Goal: Task Accomplishment & Management: Complete application form

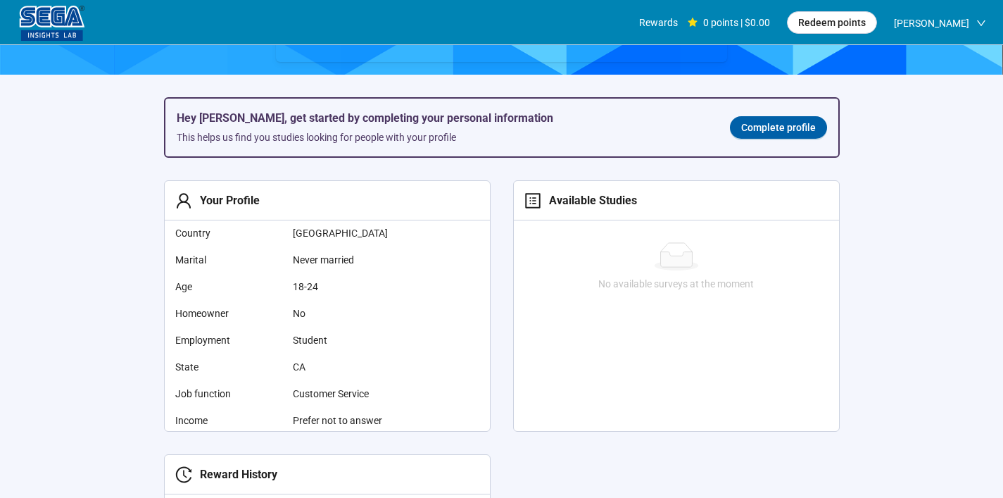
scroll to position [201, 0]
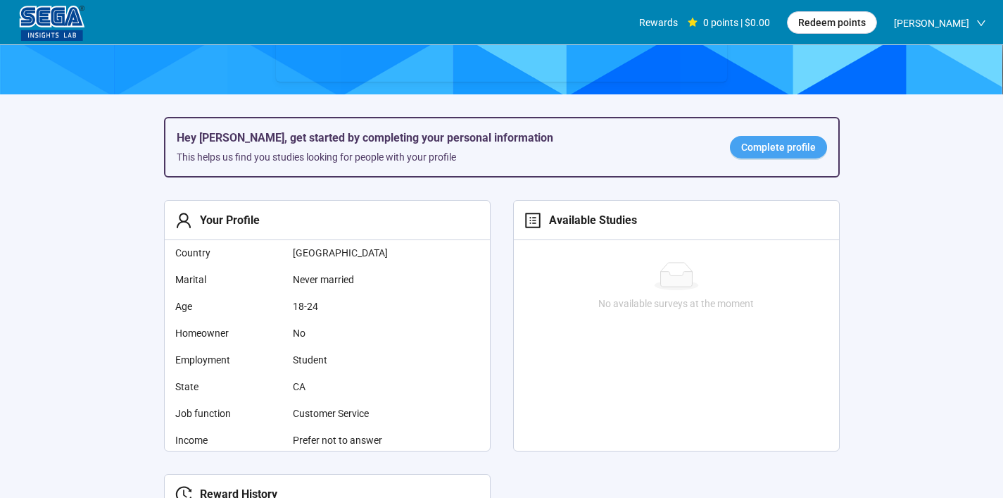
click at [761, 161] on div "Hey [PERSON_NAME], get started by completing your personal information This hel…" at bounding box center [501, 147] width 673 height 58
click at [746, 153] on span "Complete profile" at bounding box center [778, 146] width 75 height 15
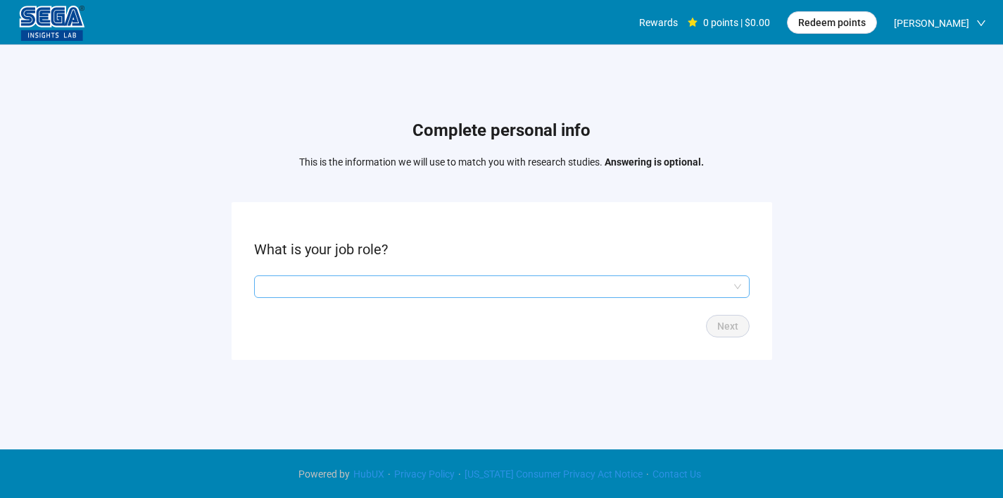
click at [584, 280] on input "search" at bounding box center [502, 286] width 479 height 21
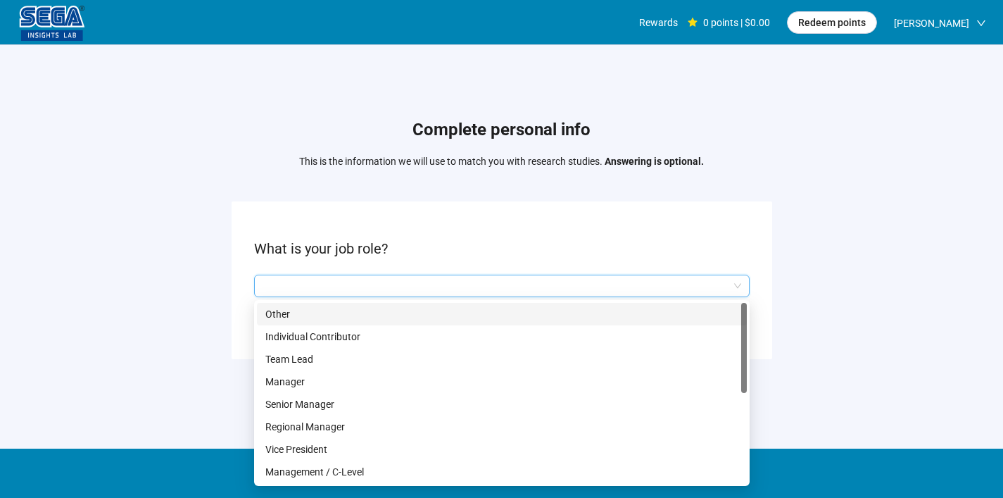
click at [340, 318] on p "Other" at bounding box center [501, 313] width 473 height 15
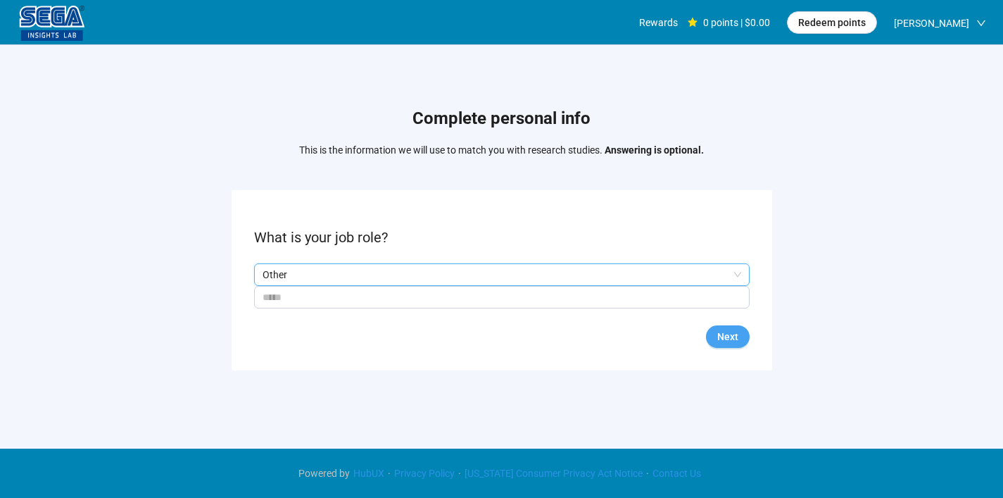
click at [728, 332] on span "Next" at bounding box center [727, 336] width 21 height 15
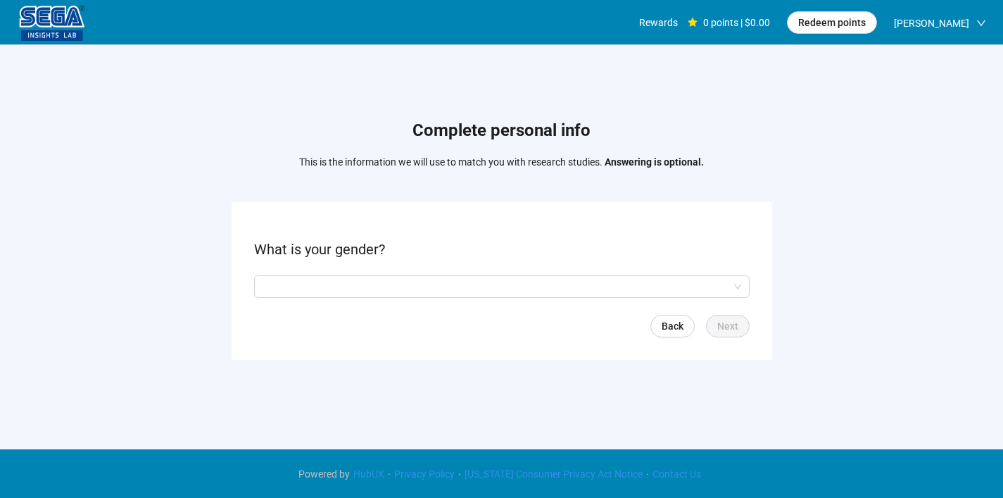
click at [658, 325] on link "Back" at bounding box center [673, 326] width 44 height 23
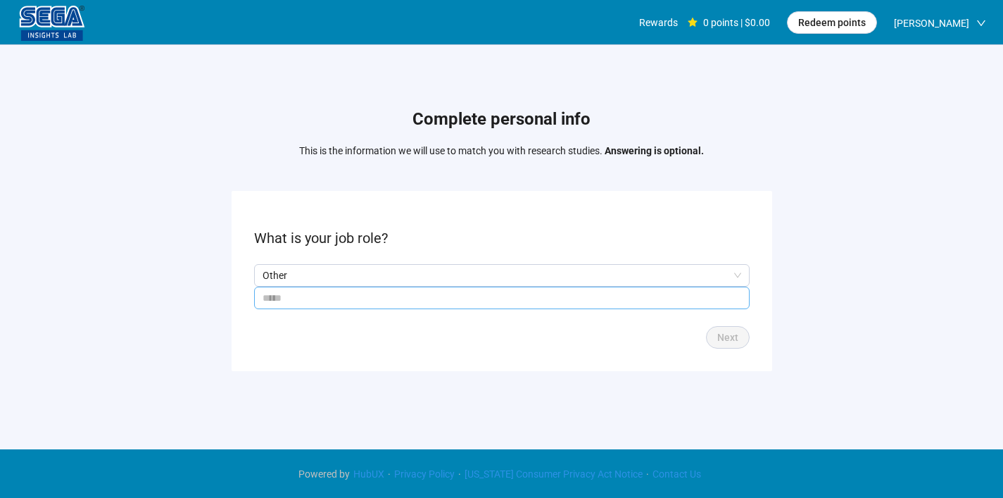
click at [606, 287] on input "text" at bounding box center [502, 298] width 496 height 23
click at [599, 278] on p "Other" at bounding box center [496, 275] width 466 height 21
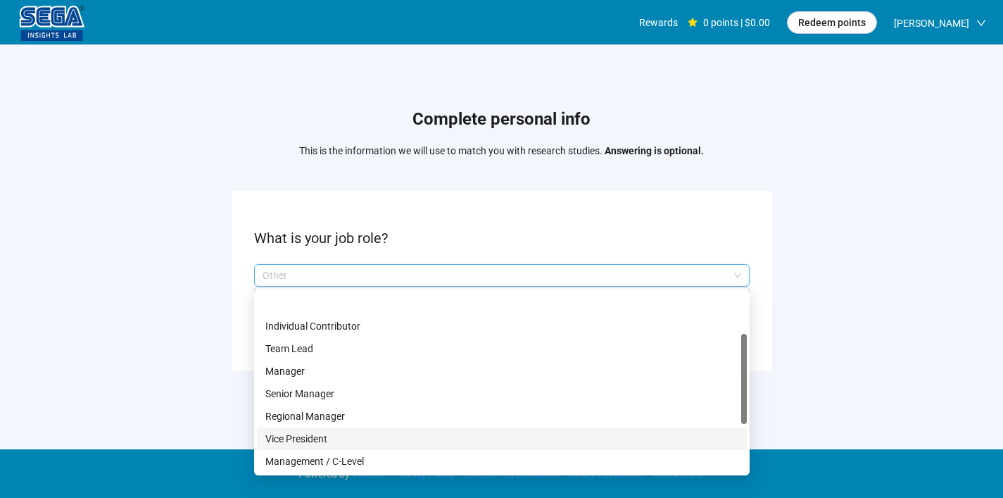
scroll to position [90, 0]
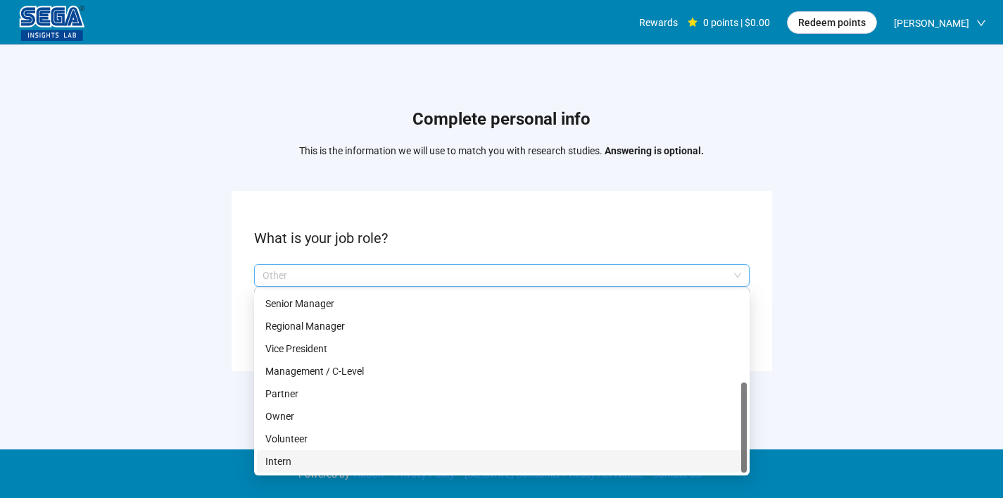
click at [470, 463] on p "Intern" at bounding box center [501, 460] width 473 height 15
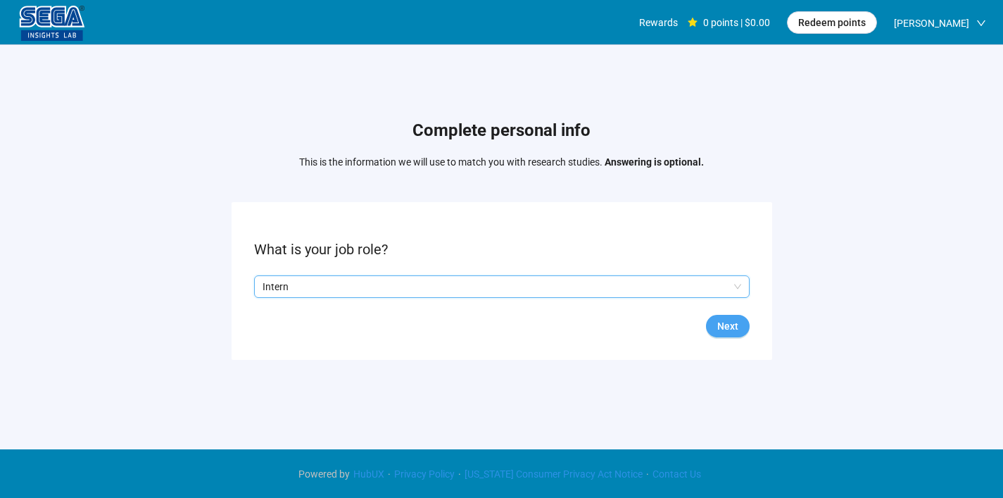
click at [727, 321] on span "Next" at bounding box center [727, 325] width 21 height 15
click at [356, 277] on input "search" at bounding box center [502, 286] width 479 height 21
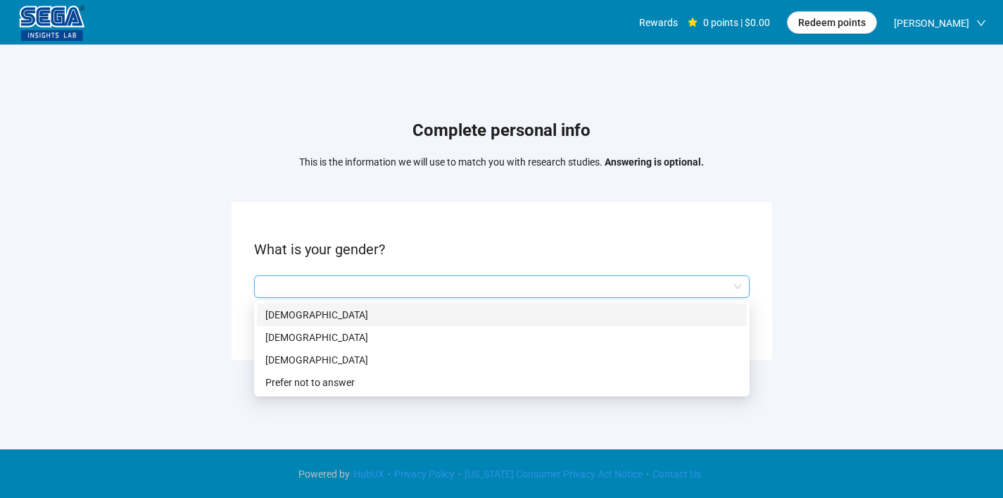
click at [365, 310] on p "[DEMOGRAPHIC_DATA]" at bounding box center [501, 314] width 473 height 15
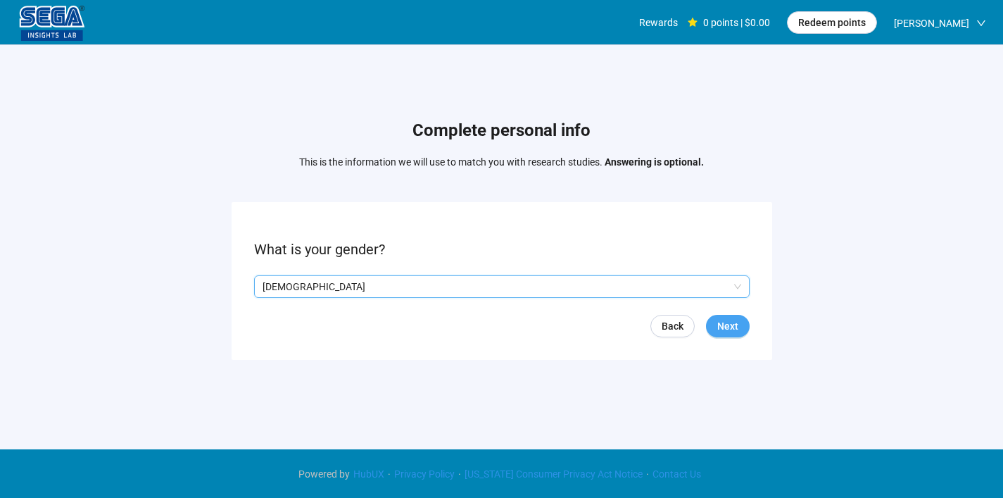
click at [718, 325] on span "Next" at bounding box center [727, 325] width 21 height 15
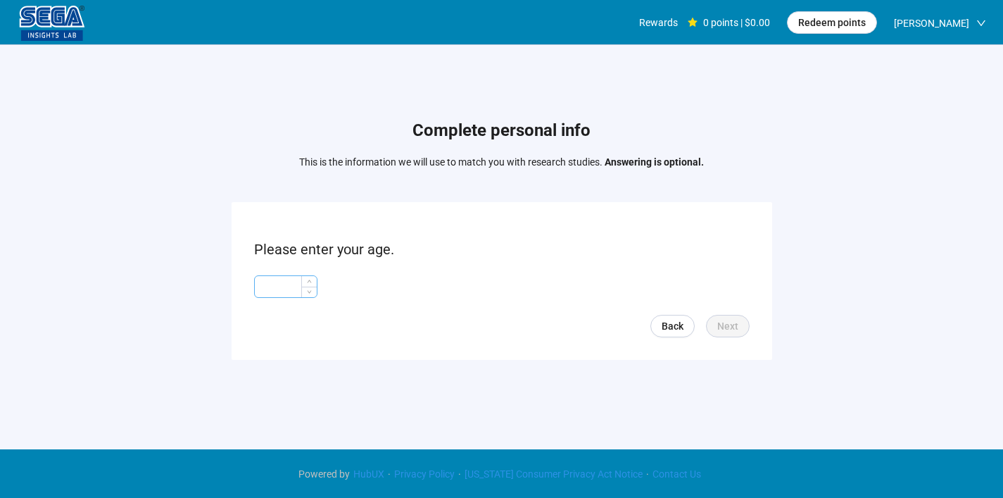
click at [289, 286] on input at bounding box center [286, 286] width 62 height 21
type input "**"
click at [708, 318] on button "Next" at bounding box center [728, 326] width 44 height 23
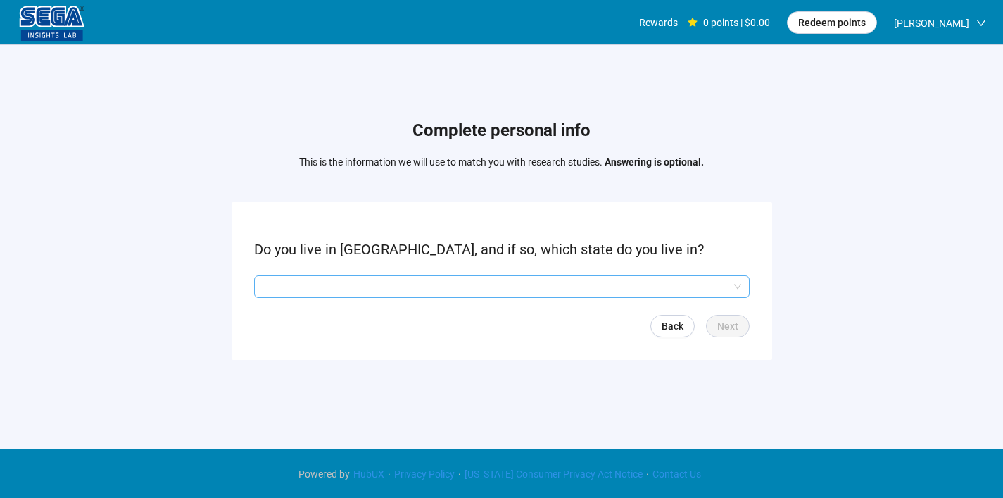
click at [537, 282] on input "search" at bounding box center [502, 286] width 479 height 21
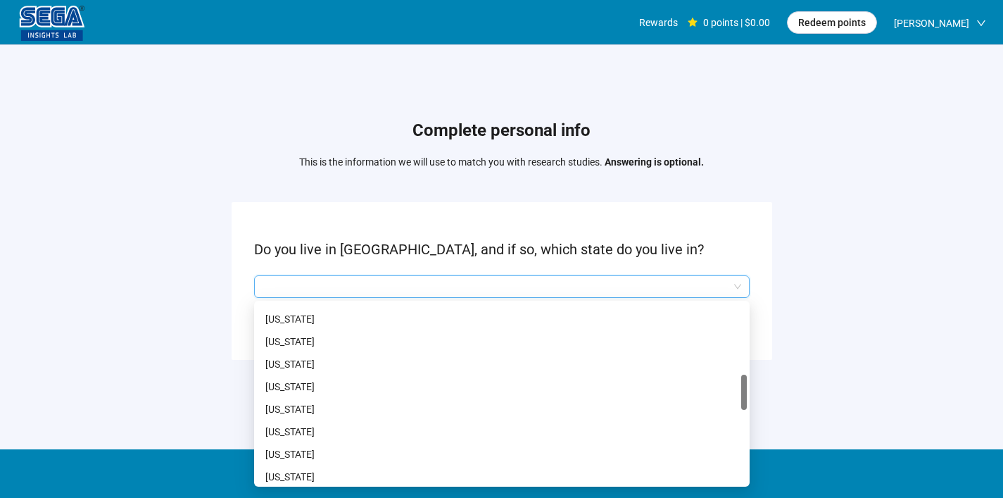
scroll to position [425, 0]
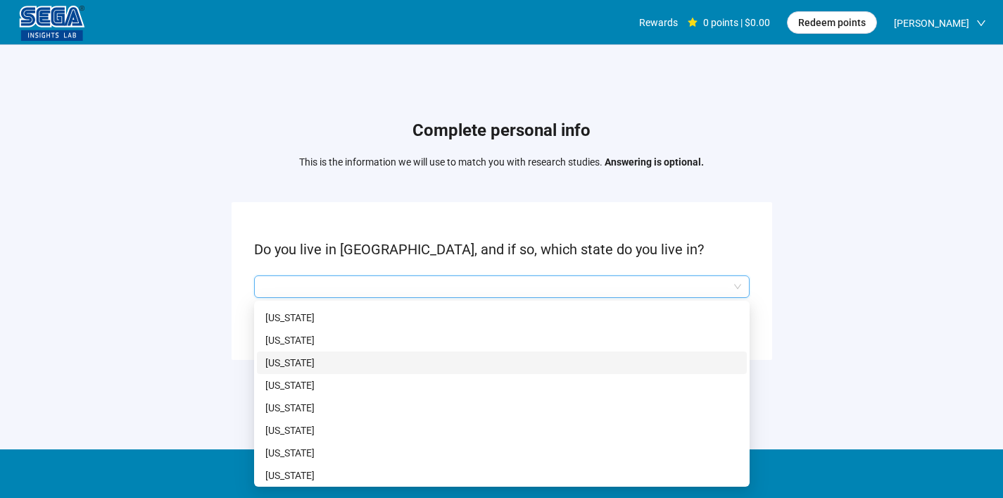
click at [349, 358] on p "[US_STATE]" at bounding box center [501, 362] width 473 height 15
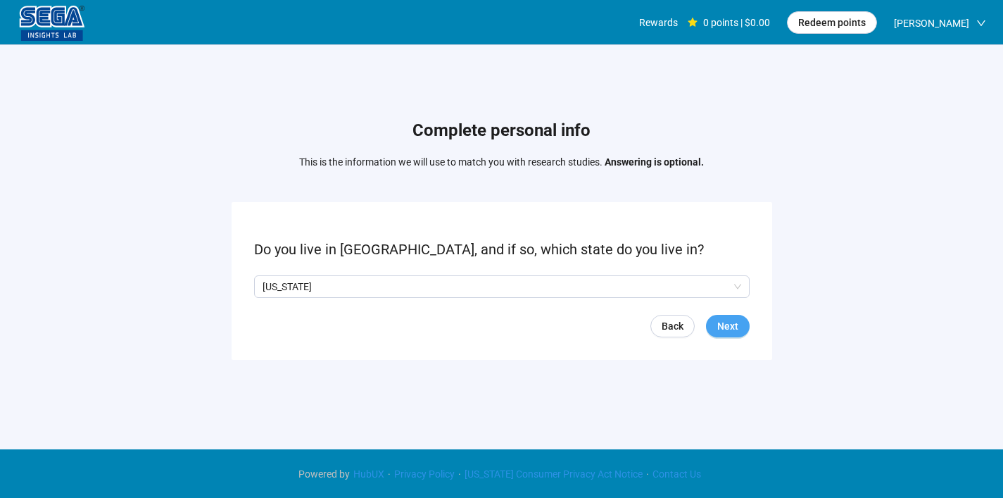
click at [714, 322] on button "Next" at bounding box center [728, 326] width 44 height 23
click at [670, 322] on span "Back" at bounding box center [673, 325] width 22 height 15
click at [439, 275] on div "[US_STATE]" at bounding box center [502, 286] width 496 height 23
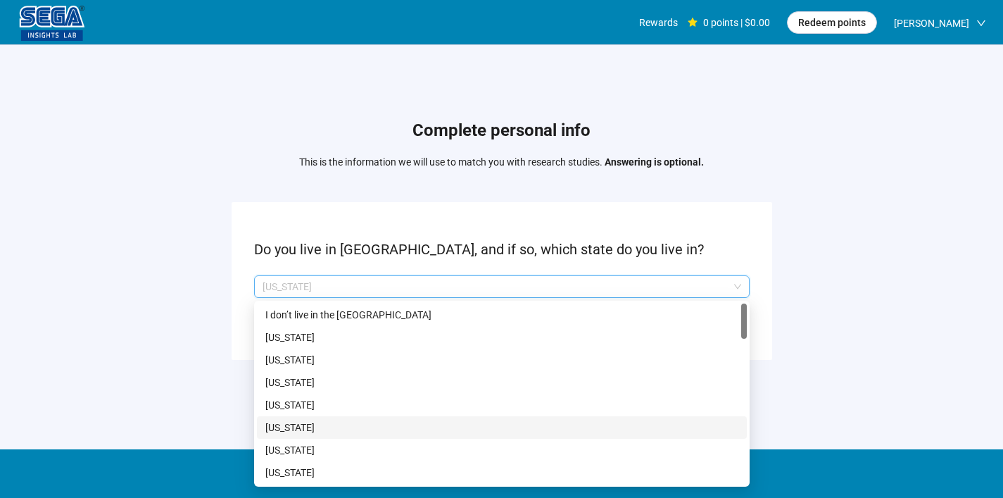
click at [330, 429] on p "[US_STATE]" at bounding box center [501, 427] width 473 height 15
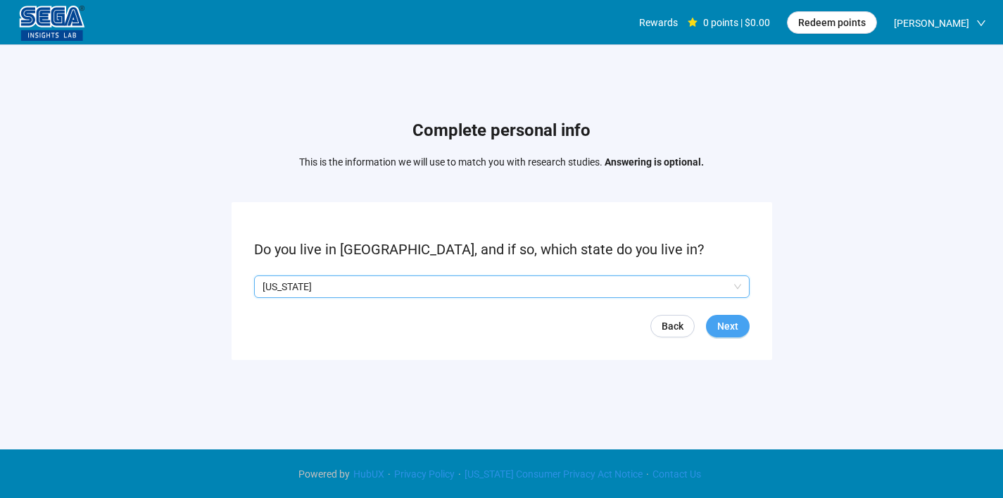
click at [725, 327] on span "Next" at bounding box center [727, 325] width 21 height 15
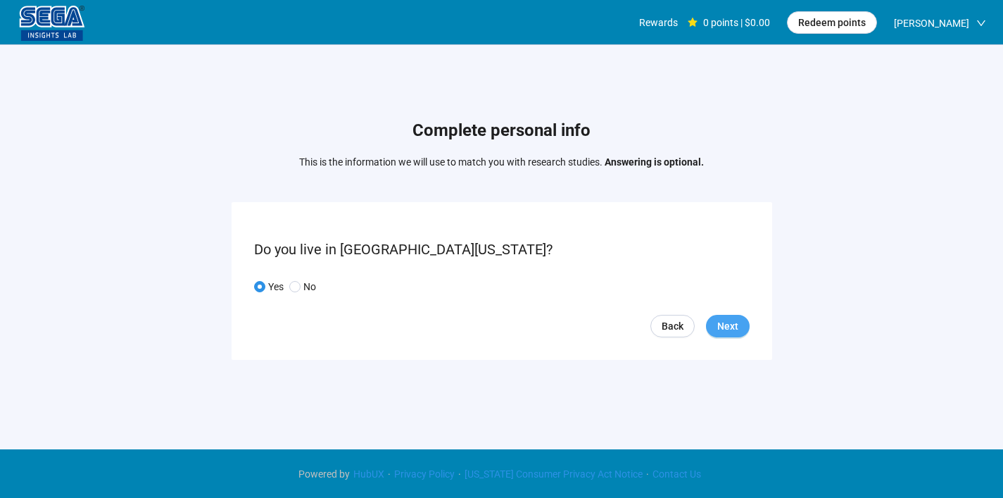
click at [729, 320] on span "Next" at bounding box center [727, 325] width 21 height 15
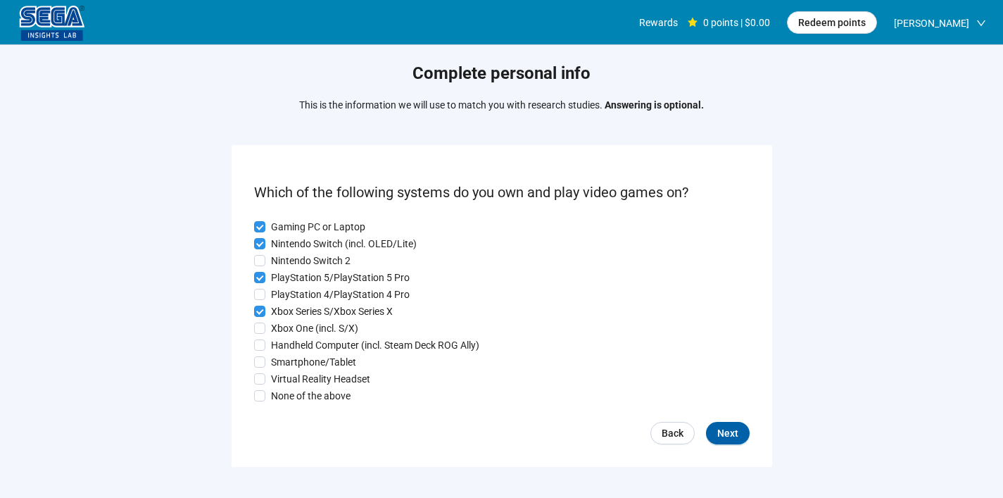
scroll to position [39, 0]
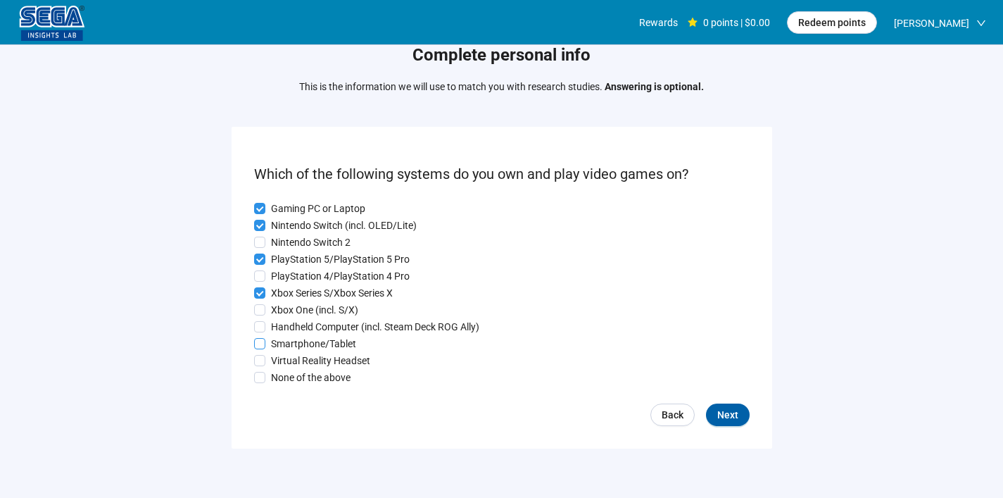
click at [276, 341] on p "Smartphone/Tablet" at bounding box center [313, 343] width 85 height 15
click at [739, 418] on button "Next" at bounding box center [728, 414] width 44 height 23
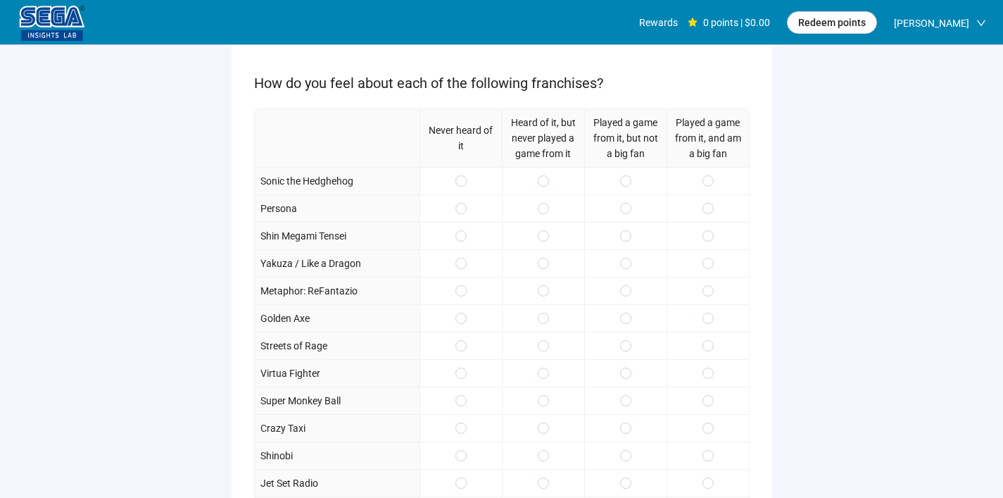
scroll to position [124, 0]
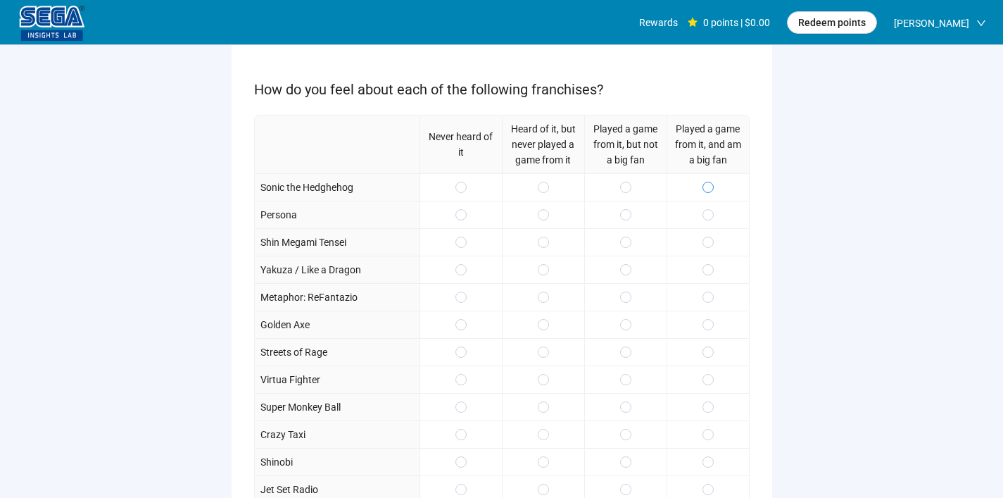
click at [703, 187] on span at bounding box center [708, 187] width 11 height 11
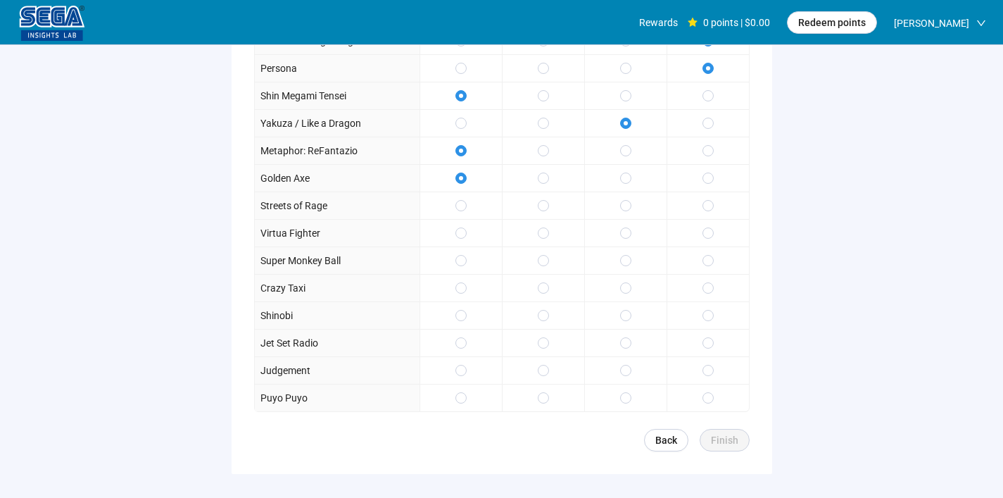
scroll to position [272, 0]
click at [621, 346] on label at bounding box center [625, 340] width 11 height 15
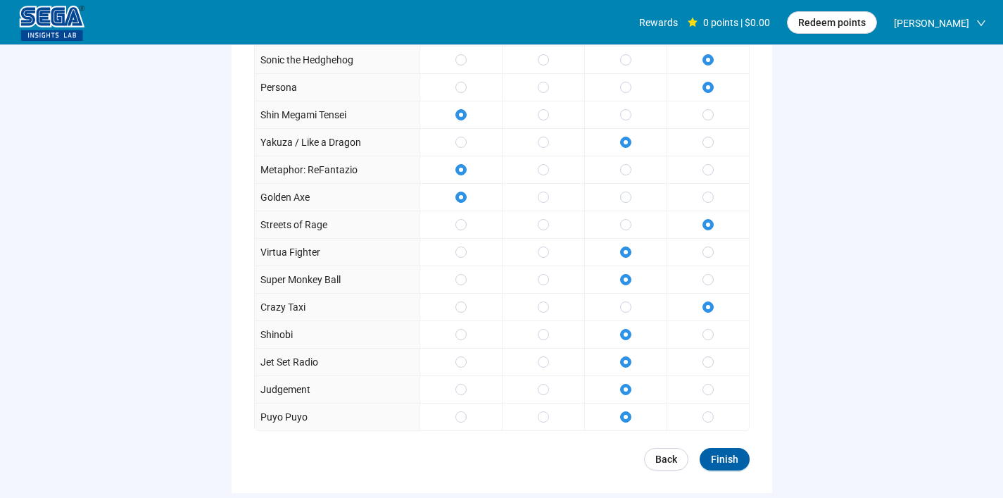
scroll to position [274, 0]
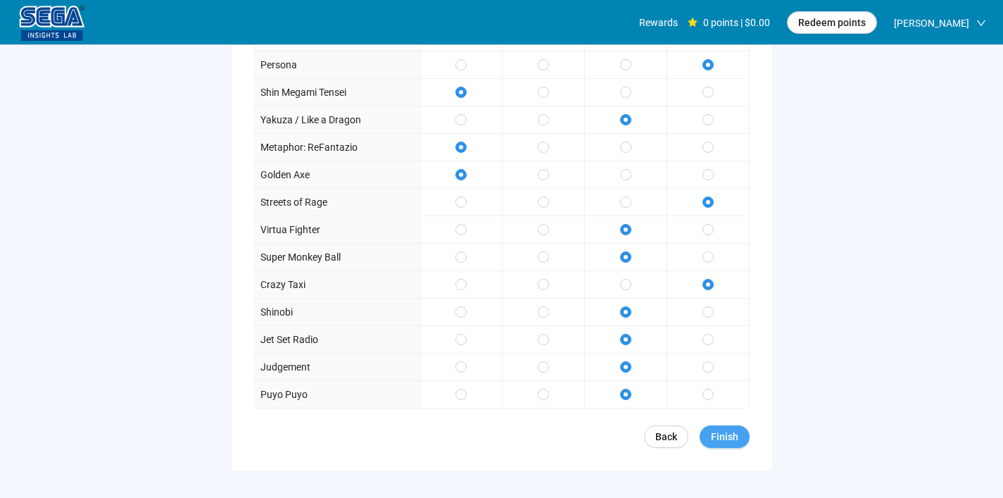
click at [707, 438] on button "Finish" at bounding box center [725, 436] width 50 height 23
